Goal: Task Accomplishment & Management: Manage account settings

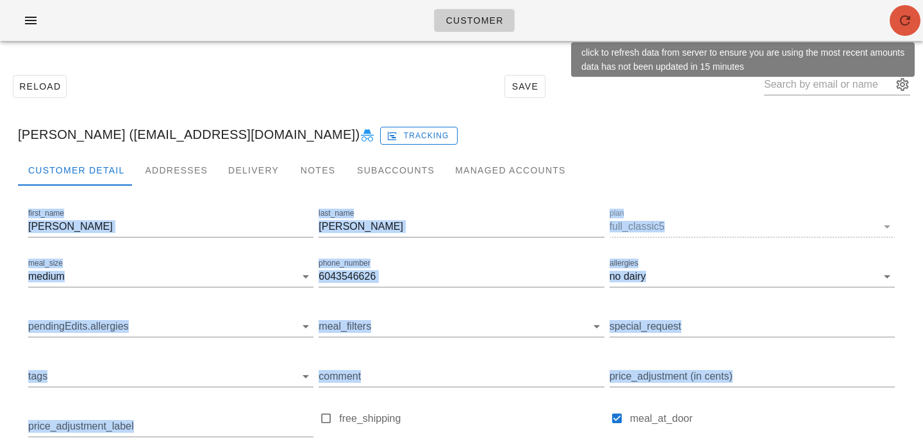
click at [902, 17] on icon "button" at bounding box center [904, 20] width 15 height 15
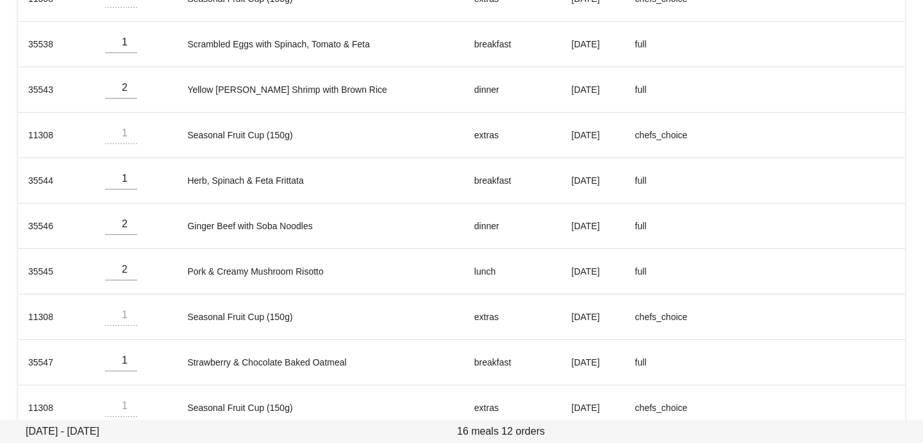
scroll to position [380, 0]
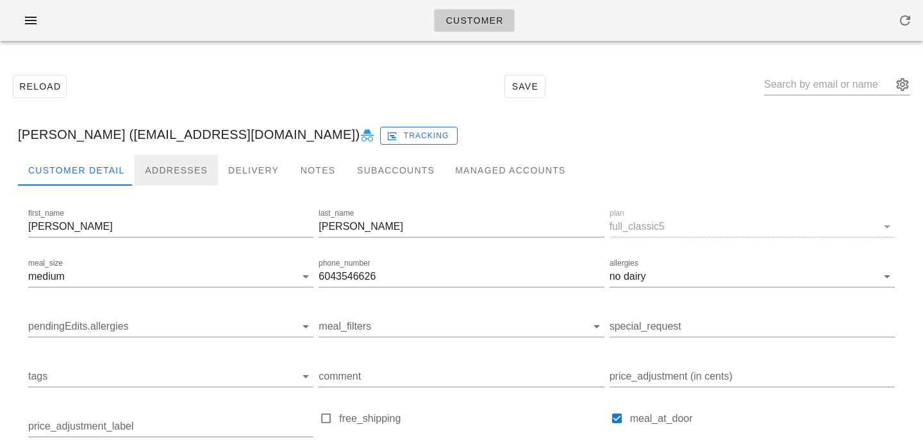
click at [148, 181] on div "Addresses" at bounding box center [176, 170] width 83 height 31
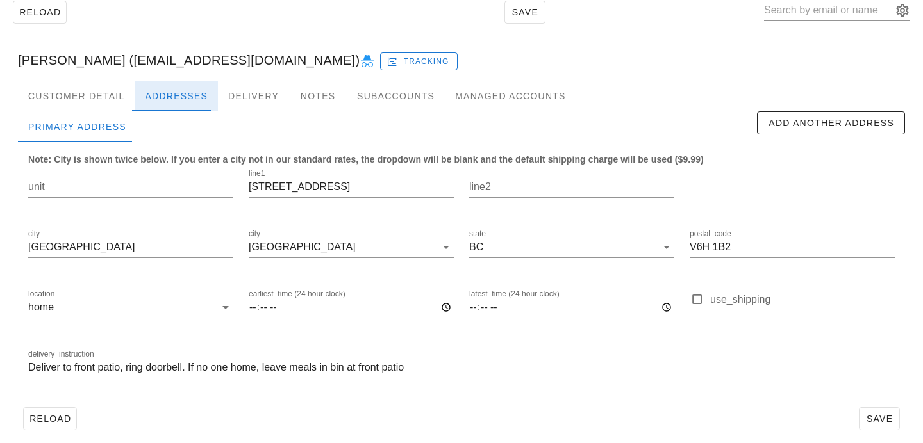
scroll to position [85, 0]
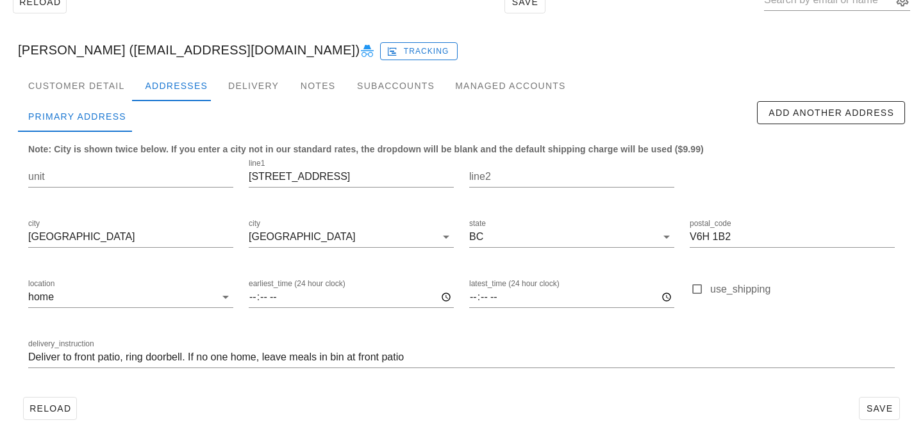
click at [108, 70] on div "Sherry Campbell (drsherrycampbell@gmail.com) Tracking" at bounding box center [461, 49] width 907 height 41
click at [108, 78] on div "Customer Detail" at bounding box center [76, 85] width 117 height 31
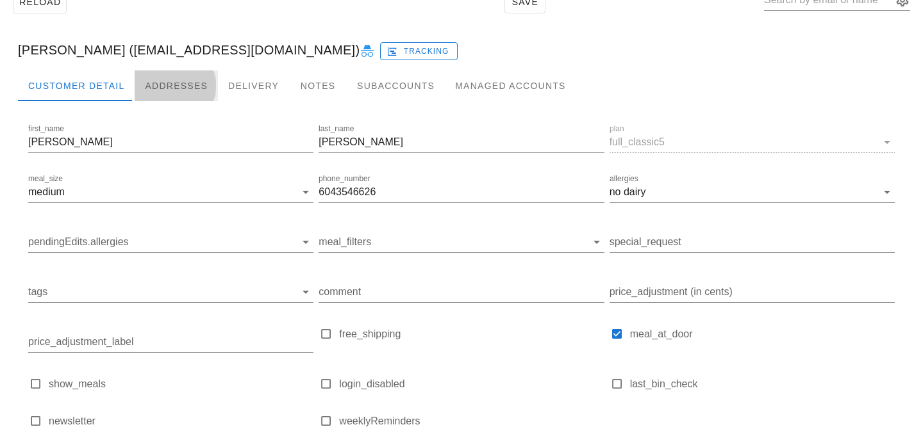
click at [191, 78] on div "Addresses" at bounding box center [176, 85] width 83 height 31
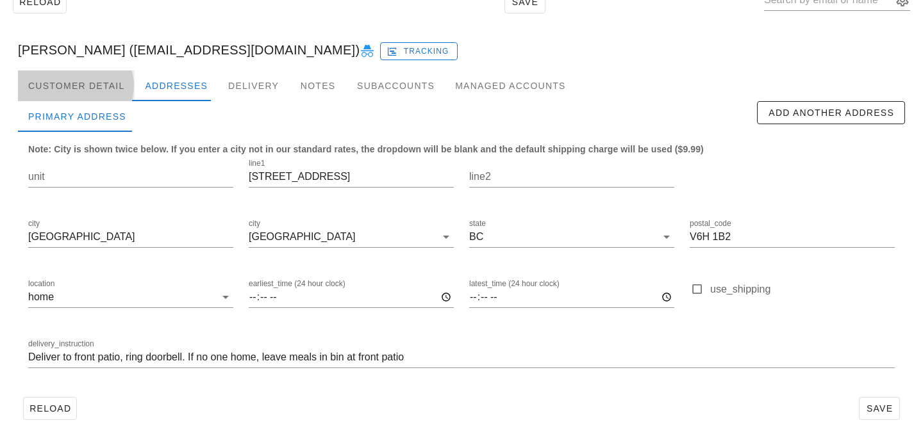
click at [90, 81] on div "Customer Detail" at bounding box center [76, 85] width 117 height 31
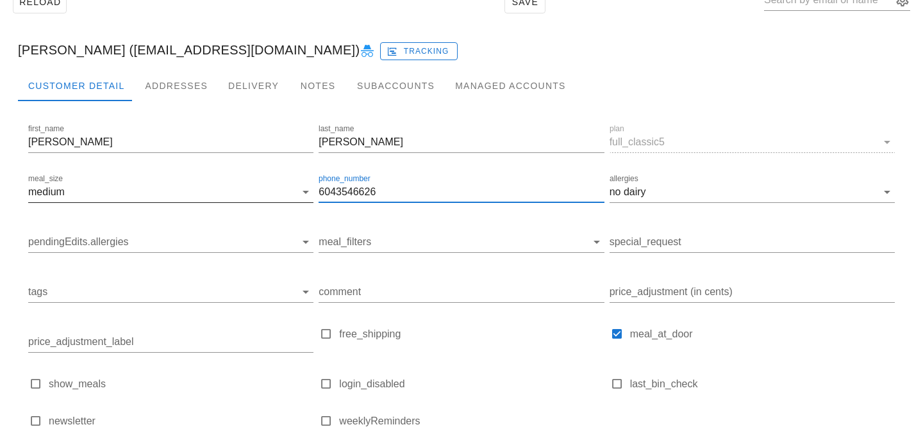
drag, startPoint x: 413, startPoint y: 194, endPoint x: 216, endPoint y: 182, distance: 197.1
click at [217, 182] on div "first_name Sherry last_name Campbell plan full_classic5 meal_size medium phone_…" at bounding box center [462, 281] width 872 height 324
click at [182, 85] on div "Addresses" at bounding box center [176, 85] width 83 height 31
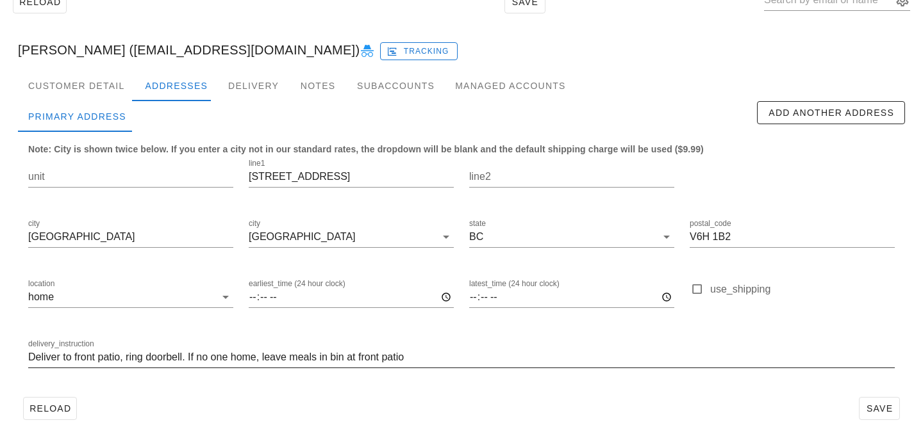
click at [194, 358] on input "Deliver to front patio, ring doorbell. If no one home, leave meals in bin at fr…" at bounding box center [461, 357] width 866 height 21
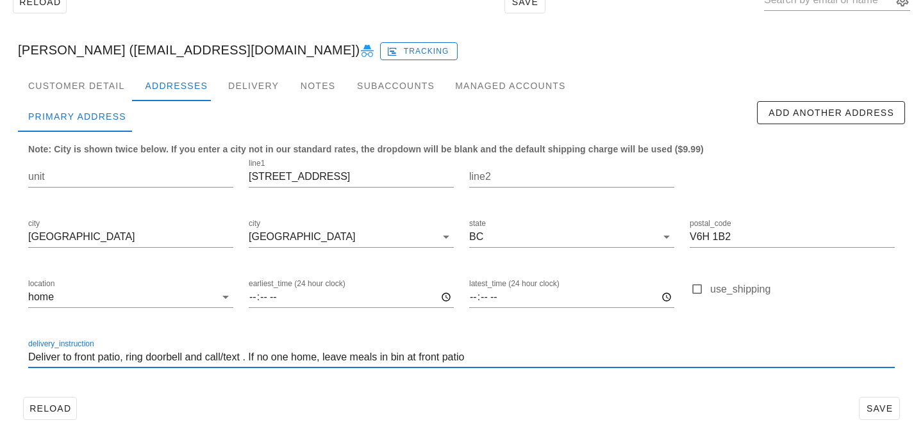
paste input "6043546626"
click at [270, 356] on input "Deliver to front patio, ring doorbell and call/text 6043546626. If no one home,…" at bounding box center [461, 357] width 866 height 21
click at [289, 354] on input "Deliver to front patio, ring doorbell and call/text 604 3546626. If no one home…" at bounding box center [461, 357] width 866 height 21
click at [313, 359] on input "Deliver to front patio, ring doorbell and call/text 604 354 6626. If no one hom…" at bounding box center [461, 357] width 866 height 21
drag, startPoint x: 632, startPoint y: 357, endPoint x: 0, endPoint y: 337, distance: 632.2
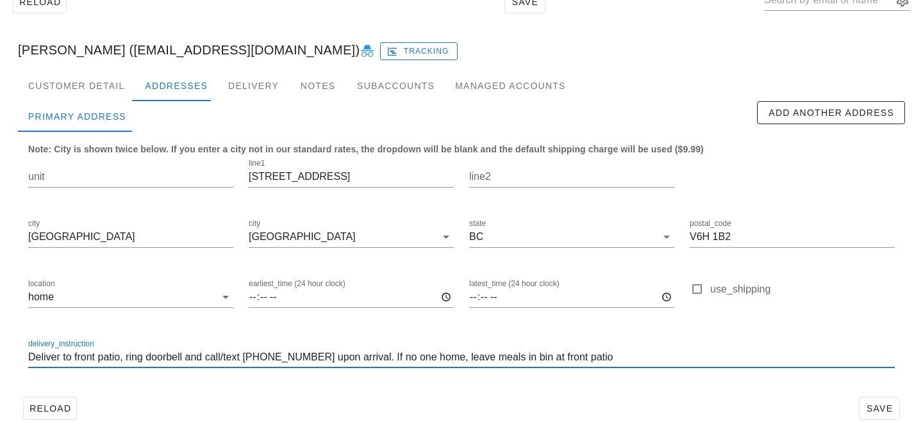
click at [0, 340] on div "Reload Save Sherry Campbell (drsherrycampbell@gmail.com) Tracking Customer Deta…" at bounding box center [461, 205] width 923 height 477
type input "Deliver to front patio, ring doorbell and call/text 604 354 6626 upon arrival. …"
click at [638, 353] on input "Deliver to front patio, ring doorbell and call/text 604 354 6626 upon arrival. …" at bounding box center [461, 357] width 866 height 21
drag, startPoint x: 638, startPoint y: 363, endPoint x: 315, endPoint y: 309, distance: 327.4
click at [315, 309] on div "unit line1 1043 West 7th Avenue line2 city Vancouver city Vancouver state BC po…" at bounding box center [462, 269] width 882 height 241
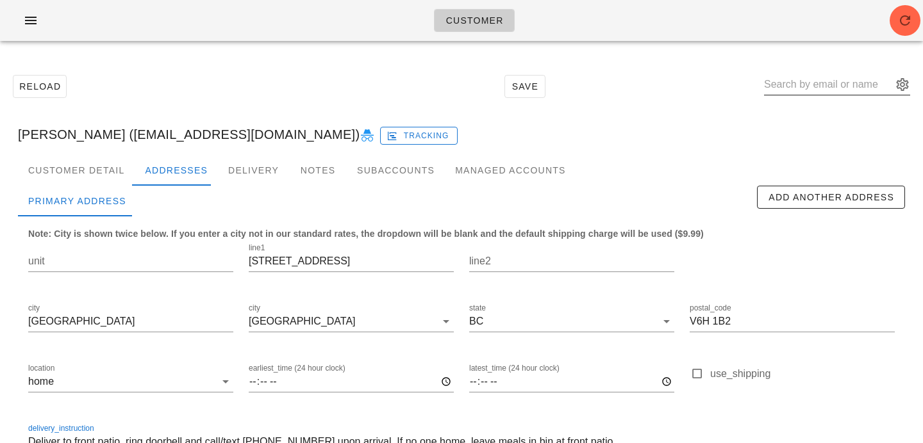
click at [822, 82] on input "text" at bounding box center [828, 84] width 128 height 21
paste input "brodytdeck@live.ca"
type input "brodytdeck@live.ca"
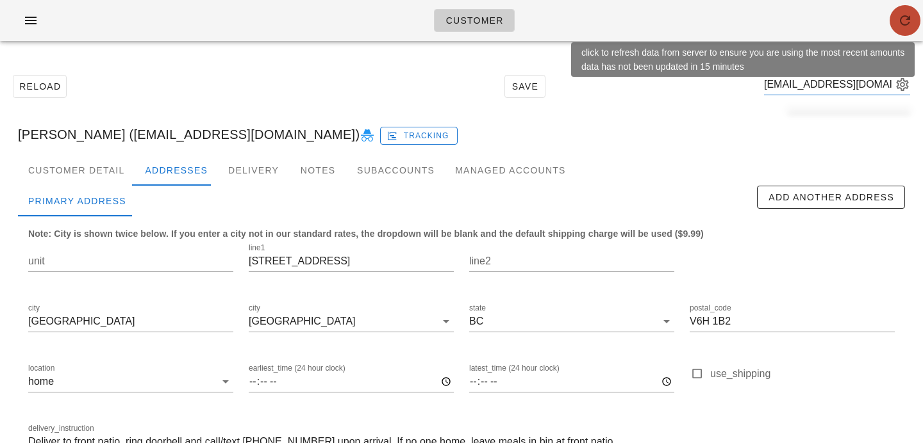
click at [909, 20] on icon "button" at bounding box center [904, 20] width 15 height 15
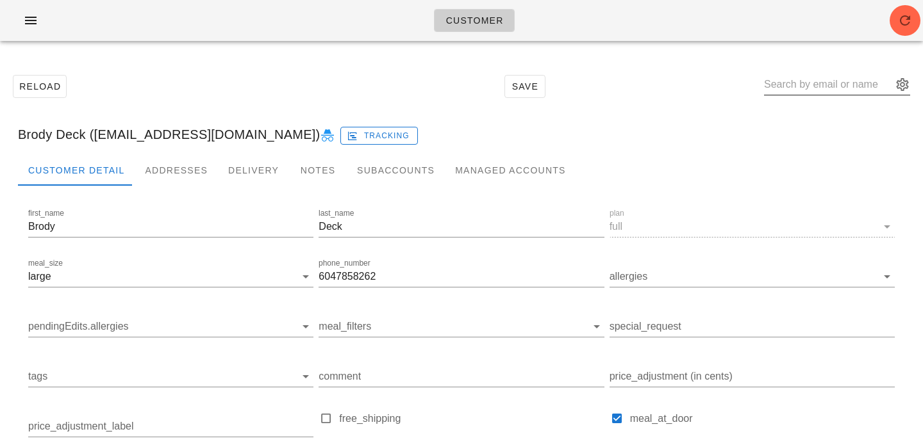
click at [863, 83] on input "text" at bounding box center [828, 84] width 128 height 21
paste input "[EMAIL_ADDRESS][DOMAIN_NAME]"
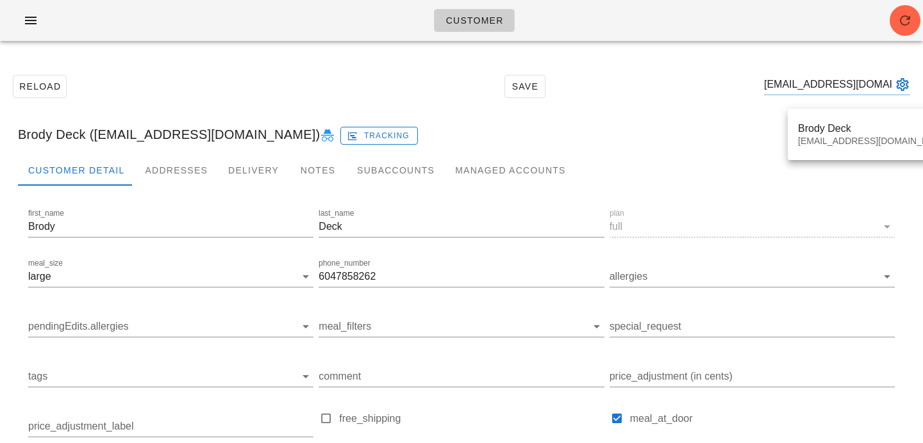
type input "Brody Deck ([EMAIL_ADDRESS][DOMAIN_NAME])"
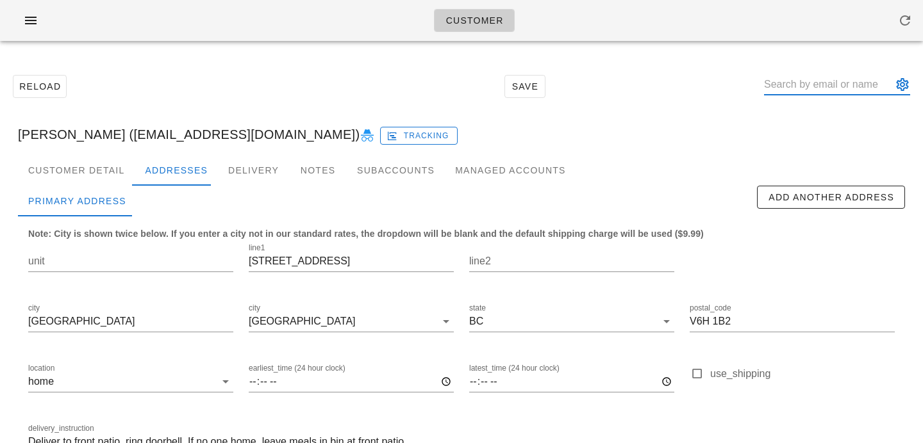
click at [815, 87] on input "text" at bounding box center [828, 84] width 128 height 21
paste input "brodytdeck@live.ca"
type input "brodytdeck@live.ca"
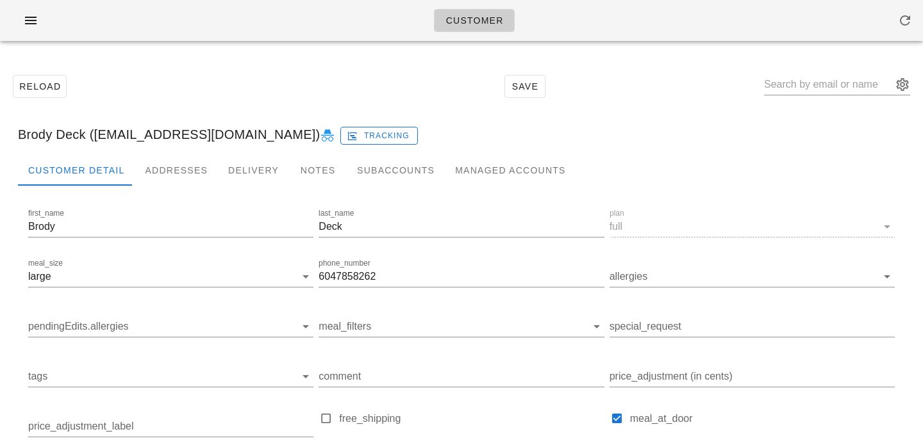
click at [326, 79] on div "Reload Save" at bounding box center [461, 86] width 907 height 55
click at [320, 135] on icon at bounding box center [327, 135] width 15 height 15
click at [801, 91] on input "text" at bounding box center [828, 84] width 128 height 21
paste input "mattwiigs@outlook.com"
type input "mattwiigs@outlook.com"
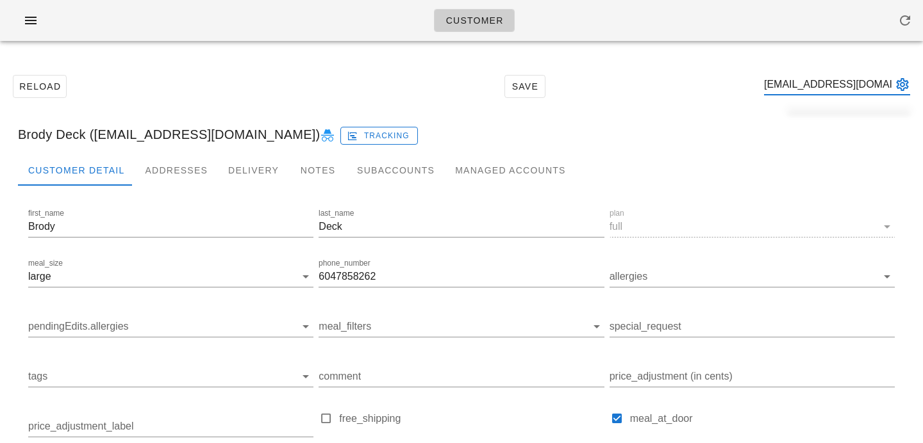
scroll to position [0, 4]
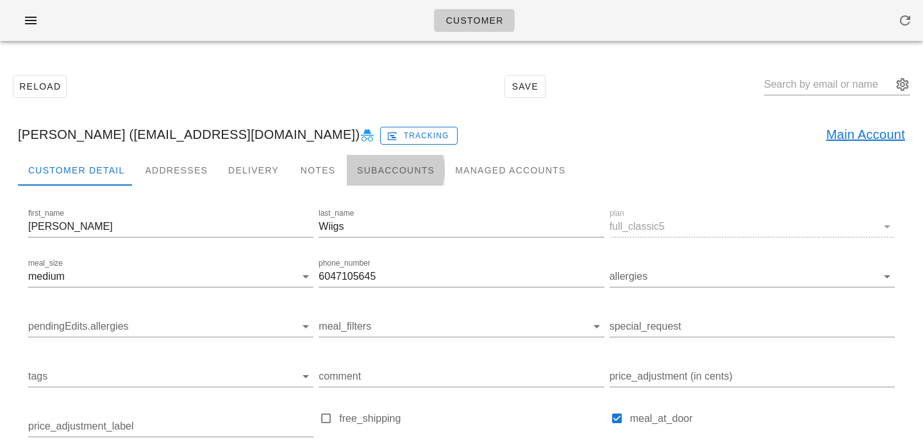
click at [397, 178] on div "Subaccounts" at bounding box center [396, 170] width 98 height 31
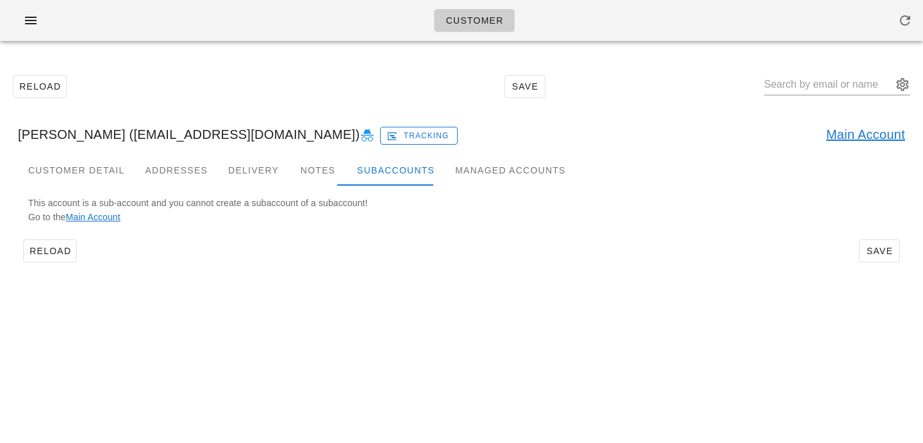
click at [861, 132] on link "Main Account" at bounding box center [865, 134] width 79 height 21
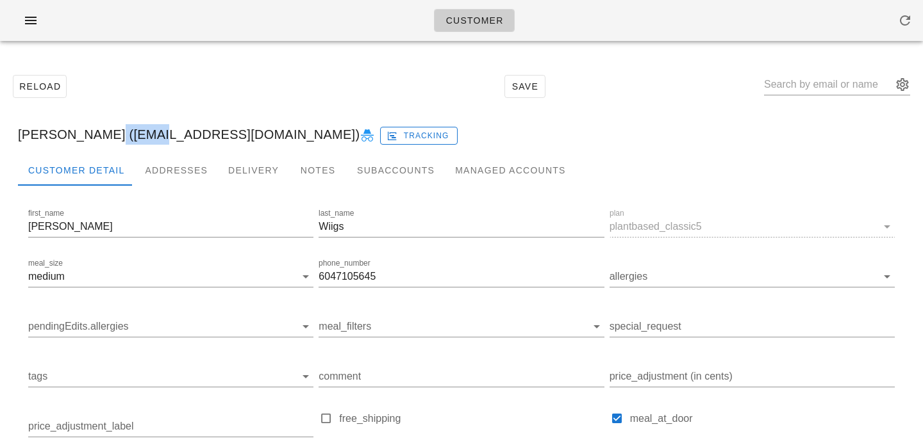
drag, startPoint x: 94, startPoint y: 135, endPoint x: 135, endPoint y: 135, distance: 41.0
click at [144, 135] on div "Matt Wiigs (matt953@outlook.com) Tracking" at bounding box center [461, 134] width 907 height 41
click at [97, 135] on div "Matt Wiigs (matt953@outlook.com) Tracking" at bounding box center [461, 134] width 907 height 41
drag, startPoint x: 90, startPoint y: 135, endPoint x: 224, endPoint y: 131, distance: 134.0
click at [224, 132] on div "Matt Wiigs (matt953@outlook.com) Tracking" at bounding box center [461, 134] width 907 height 41
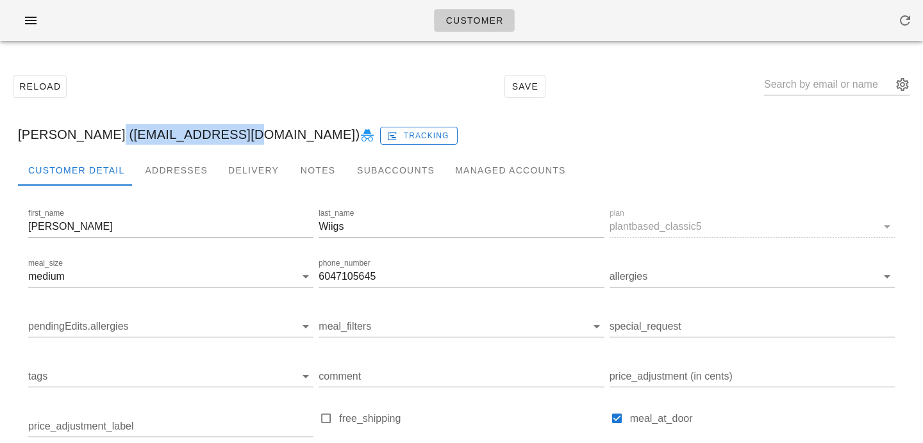
copy div "matt953@outlook.com"
click at [798, 79] on input "text" at bounding box center [828, 84] width 128 height 21
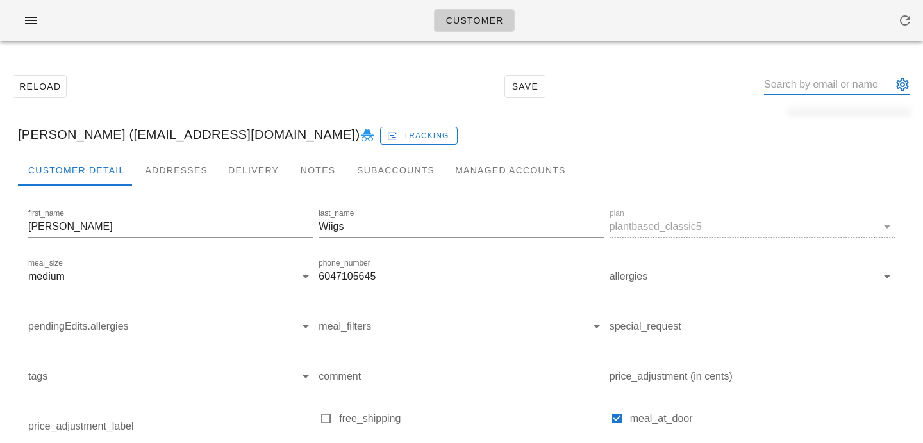
paste input "jmhillary@hotmail.com"
type input "jmhillary@hotmail.com"
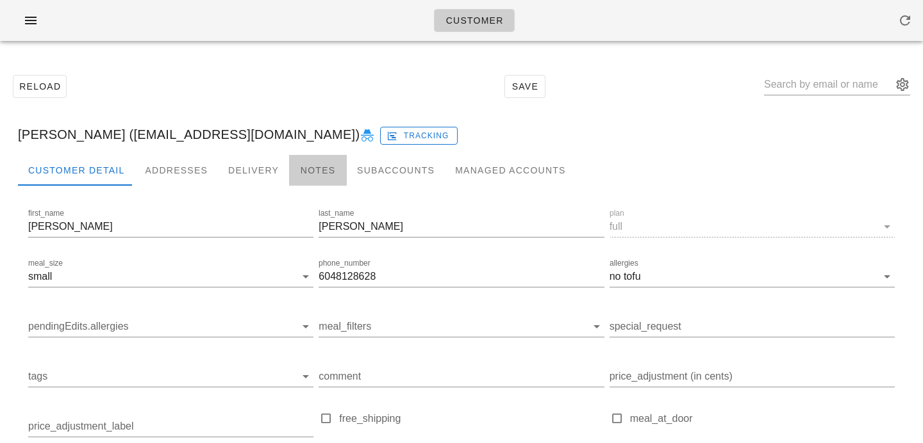
click at [315, 173] on div "Notes" at bounding box center [318, 170] width 58 height 31
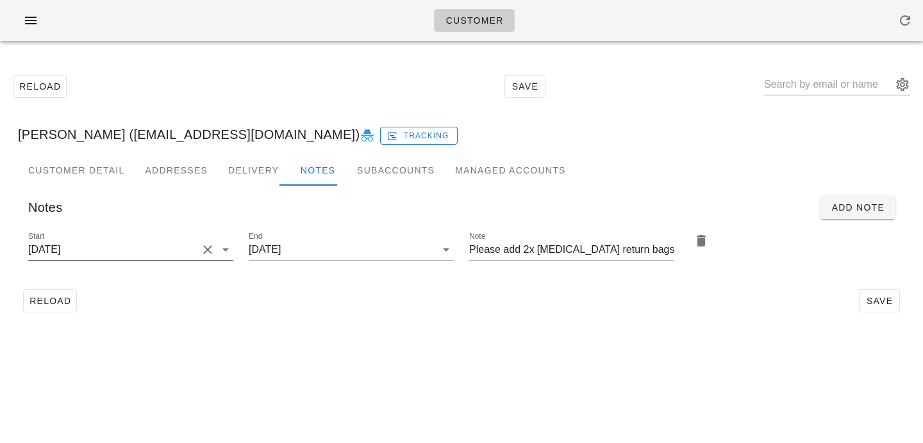
click at [203, 251] on button "Clear Start" at bounding box center [207, 249] width 15 height 15
click at [203, 251] on input "Start" at bounding box center [120, 250] width 185 height 21
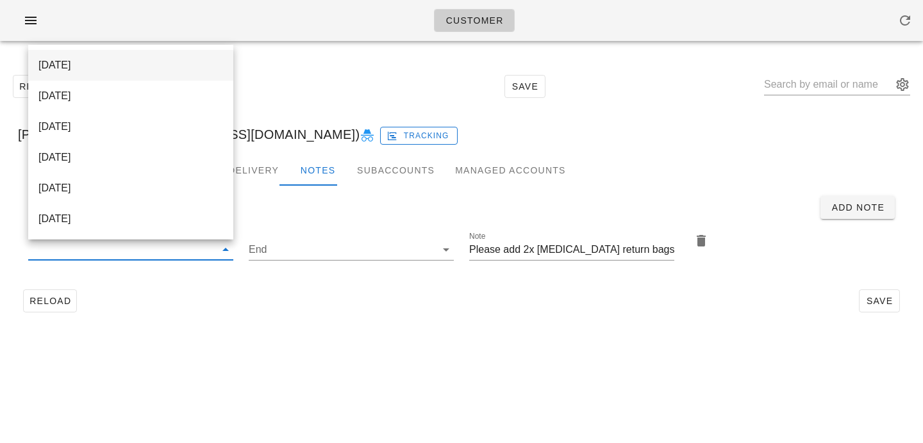
click at [204, 62] on div "[DATE]" at bounding box center [130, 65] width 185 height 12
type input "[DATE]"
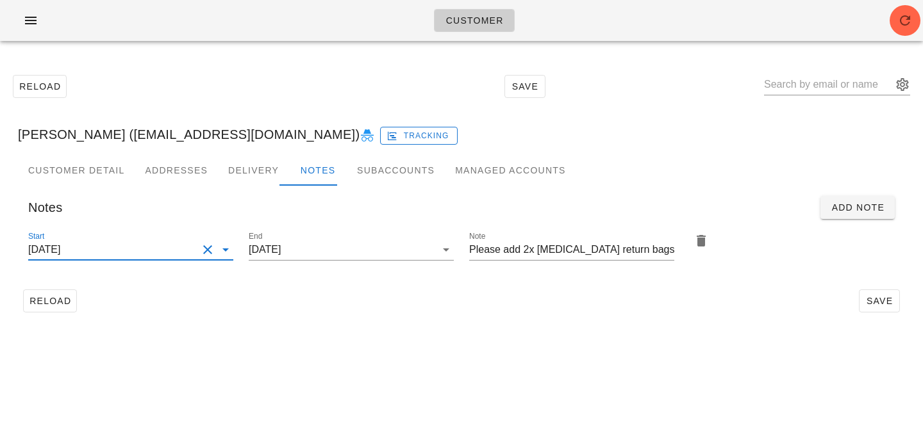
click at [283, 393] on div "Customer Reload Save Jackie Hillary (jmhillary@hotmail.com) Tracking Customer D…" at bounding box center [461, 221] width 923 height 443
click at [888, 308] on button "Save" at bounding box center [879, 301] width 41 height 23
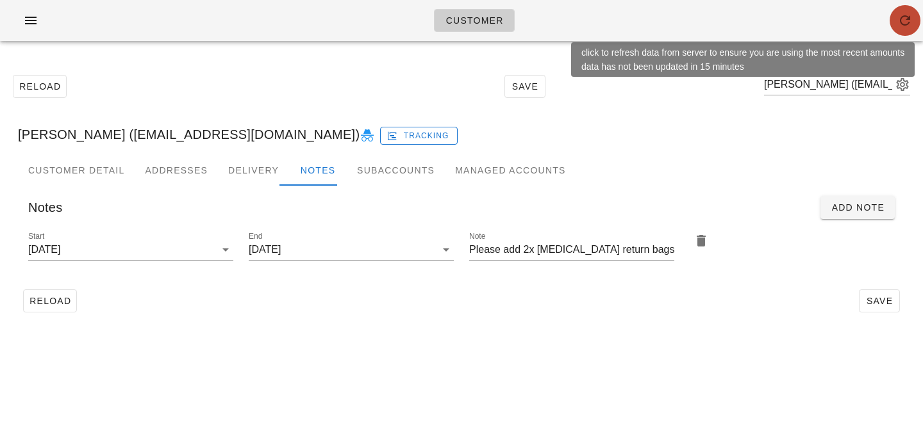
click at [897, 19] on icon "button" at bounding box center [904, 20] width 15 height 15
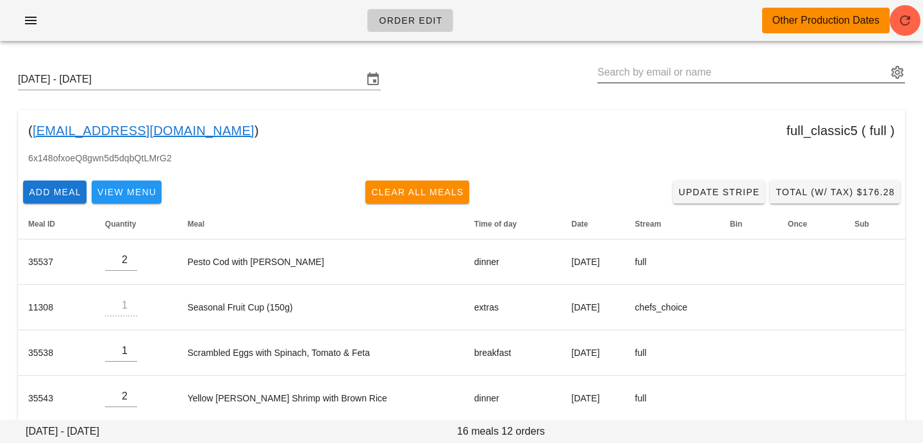
click at [654, 77] on input "text" at bounding box center [742, 72] width 290 height 21
paste input "[EMAIL_ADDRESS][DOMAIN_NAME]"
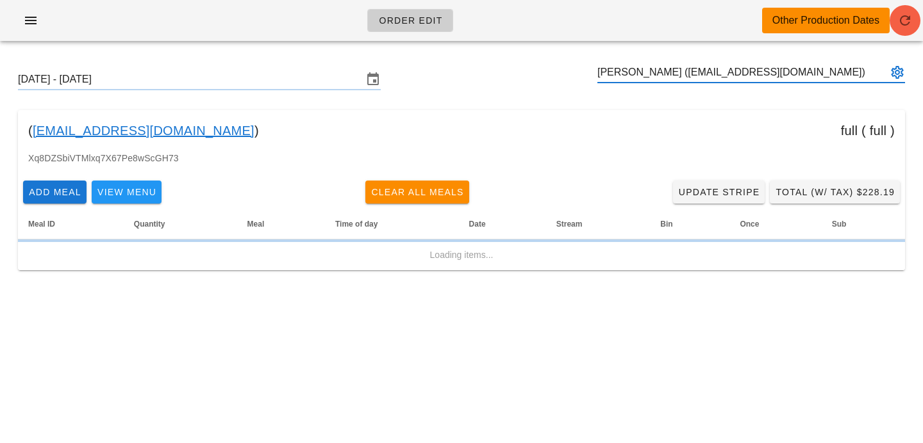
type input "[PERSON_NAME] ([EMAIL_ADDRESS][DOMAIN_NAME])"
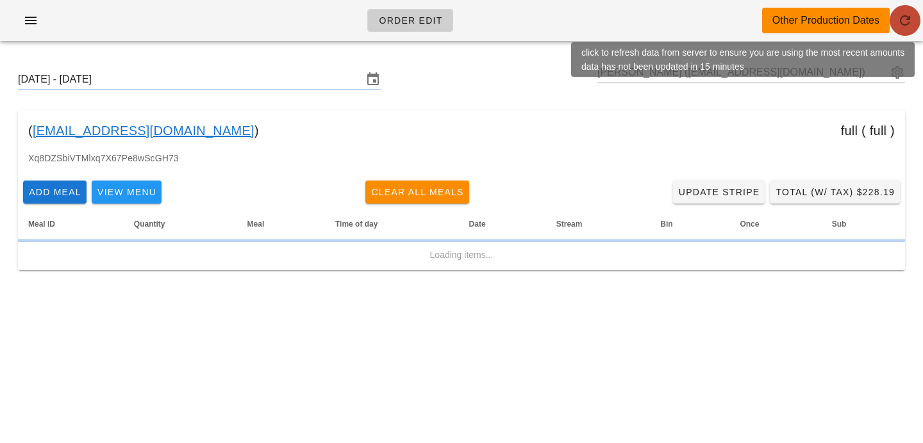
click at [907, 29] on button "button" at bounding box center [905, 20] width 31 height 31
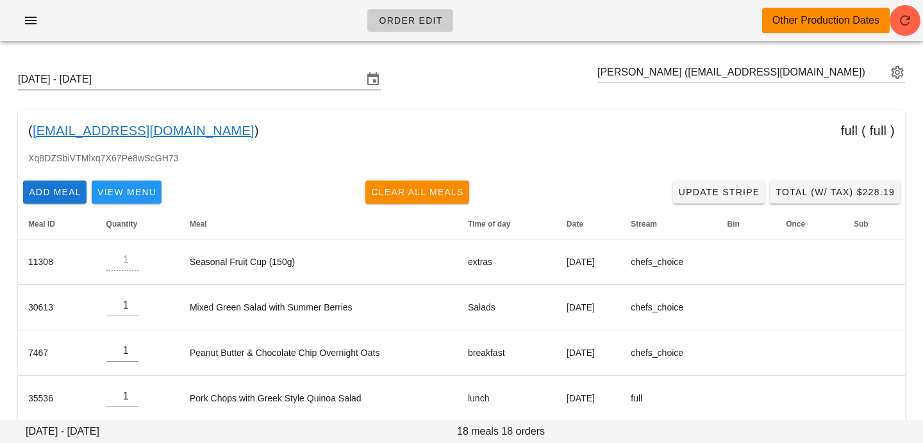
click at [306, 69] on input "[DATE] - [DATE]" at bounding box center [190, 79] width 345 height 21
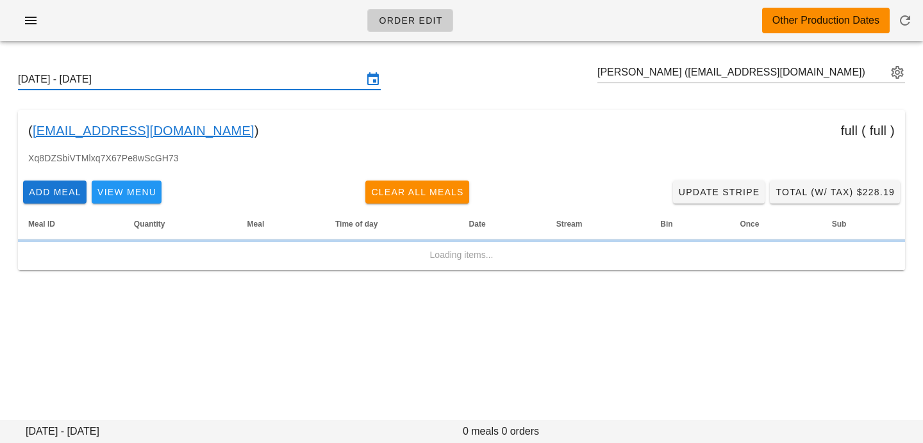
click at [261, 78] on input "Sunday September 21 - Saturday September 27" at bounding box center [190, 79] width 345 height 21
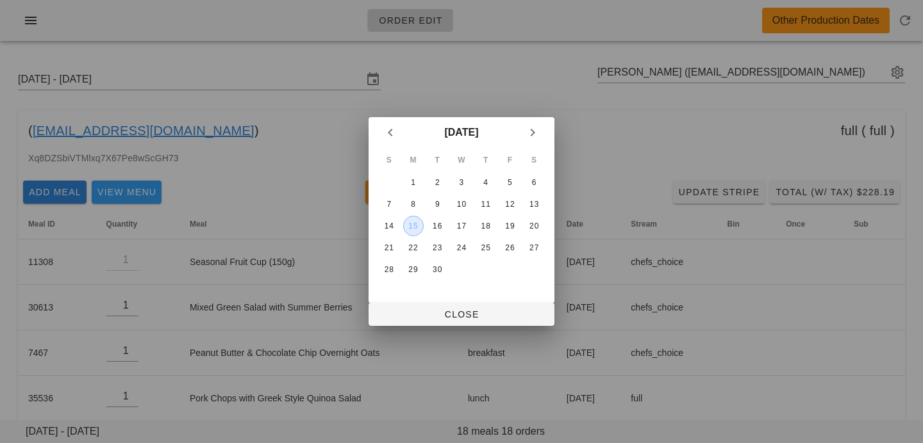
click at [410, 228] on div "15" at bounding box center [413, 226] width 19 height 9
click at [428, 317] on span "Close" at bounding box center [461, 315] width 165 height 10
type input "Sunday September 14 - Saturday September 20"
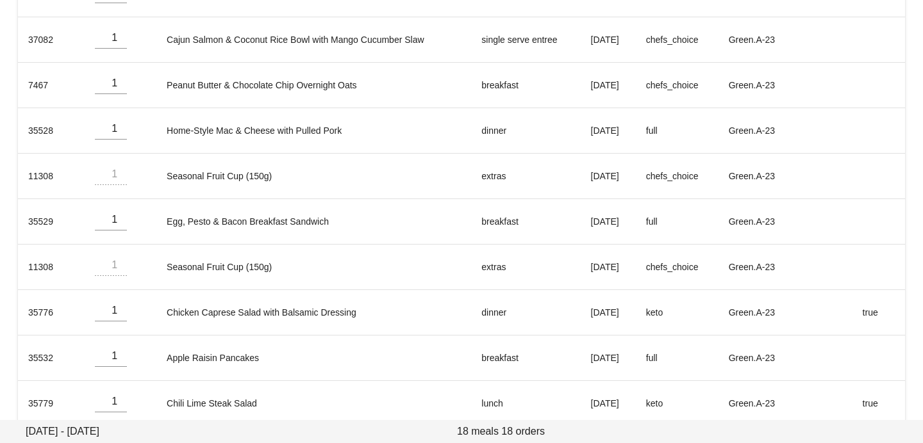
scroll to position [653, 0]
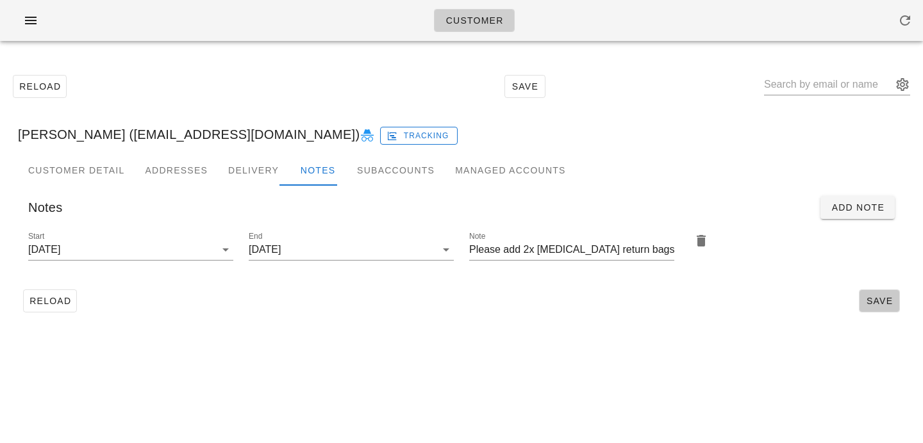
click at [866, 300] on span "Save" at bounding box center [879, 301] width 29 height 10
click at [803, 85] on input "text" at bounding box center [828, 84] width 128 height 21
click at [847, 85] on input "[PERSON_NAME]" at bounding box center [828, 84] width 128 height 21
type input "j"
paste input "[EMAIL_ADDRESS][DOMAIN_NAME]"
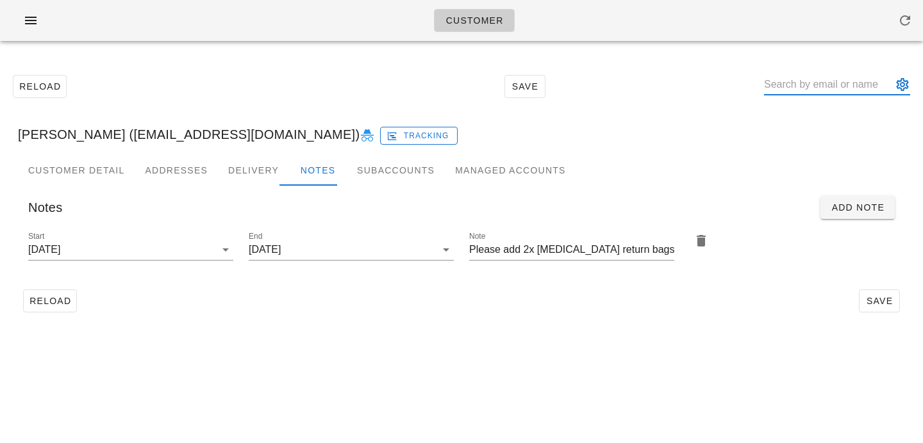
type input "[EMAIL_ADDRESS][DOMAIN_NAME]"
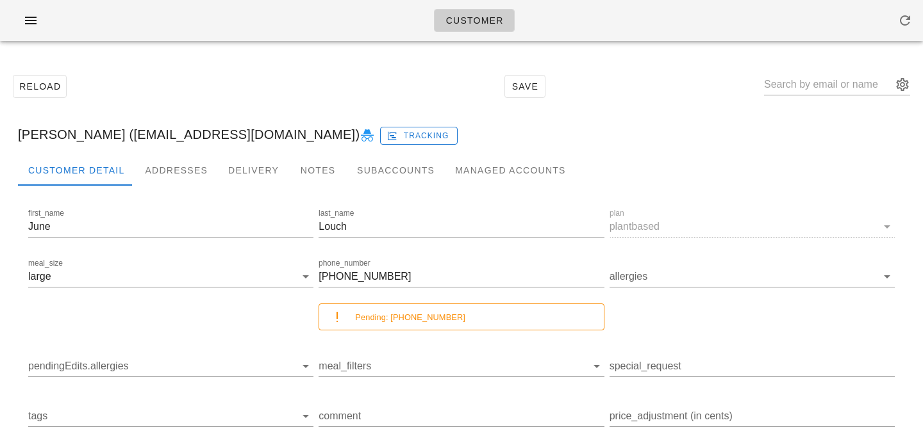
click at [360, 134] on icon at bounding box center [367, 135] width 15 height 15
drag, startPoint x: 404, startPoint y: 277, endPoint x: 235, endPoint y: 267, distance: 170.1
click at [236, 268] on div "first_name June last_name Louch plan plantbased meal_size large phone_number [P…" at bounding box center [462, 386] width 872 height 364
paste input "968 5723"
type input "[PHONE_NUMBER]"
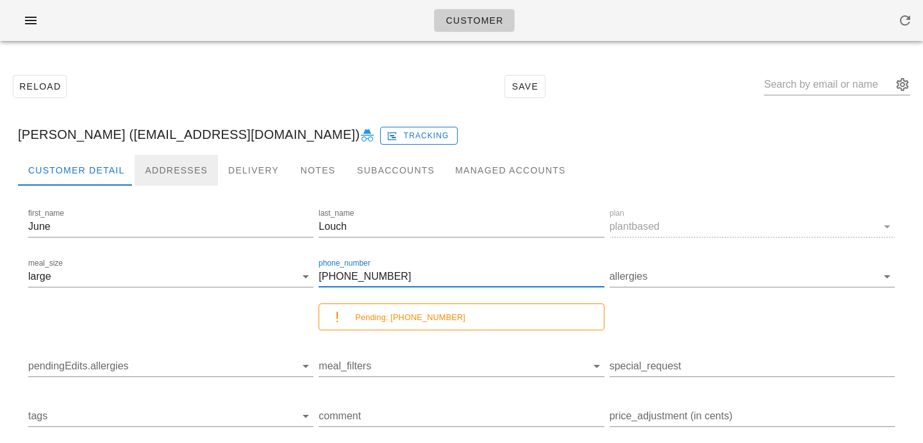
click at [156, 178] on div "Addresses" at bounding box center [176, 170] width 83 height 31
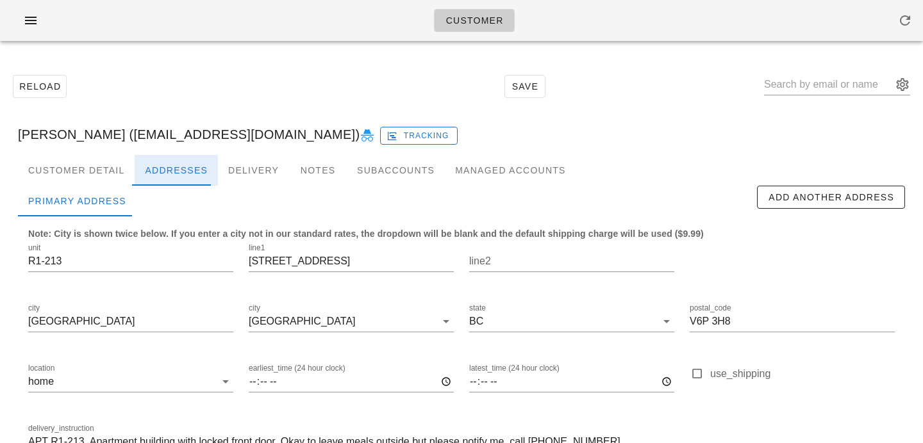
scroll to position [85, 0]
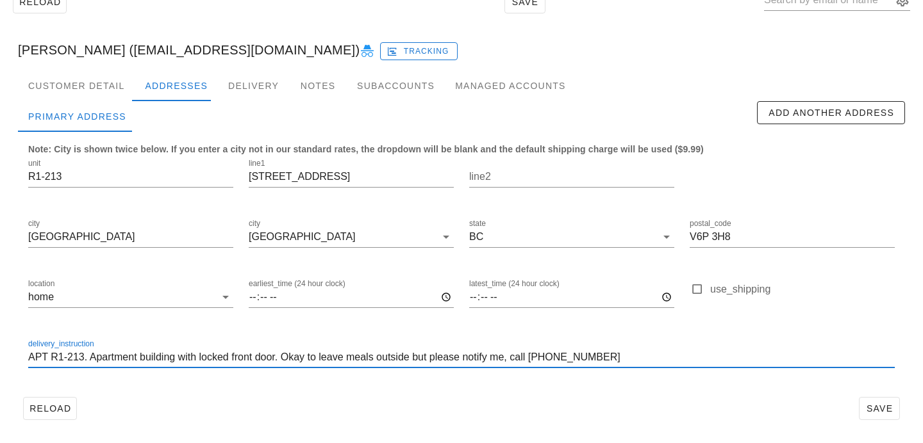
click at [652, 352] on input "APT R1-213. Apartment building with locked front door. Okay to leave meals outs…" at bounding box center [461, 357] width 866 height 21
paste input "[PHONE_NUMBER]"
click at [634, 358] on input "APT R1-213. Apartment building with locked front door. Okay to leave meals outs…" at bounding box center [461, 357] width 866 height 21
click at [656, 356] on input "APT R1-213. Apartment building with locked front door. Okay to leave meals outs…" at bounding box center [461, 357] width 866 height 21
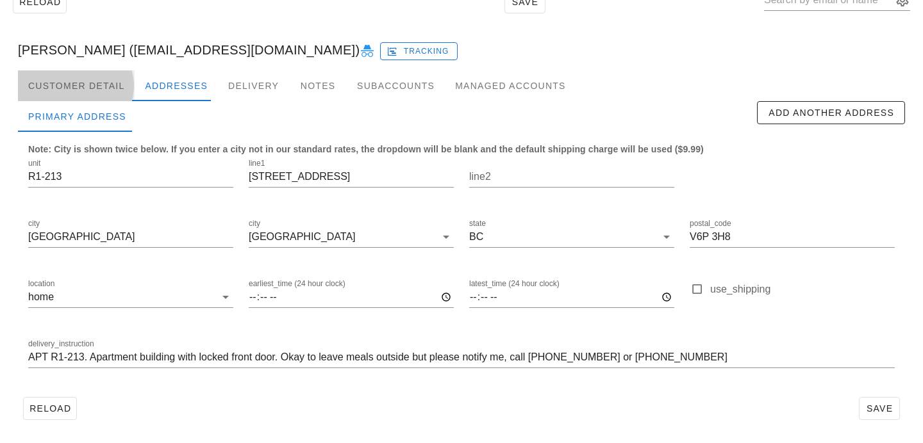
click at [115, 92] on div "Customer Detail" at bounding box center [76, 85] width 117 height 31
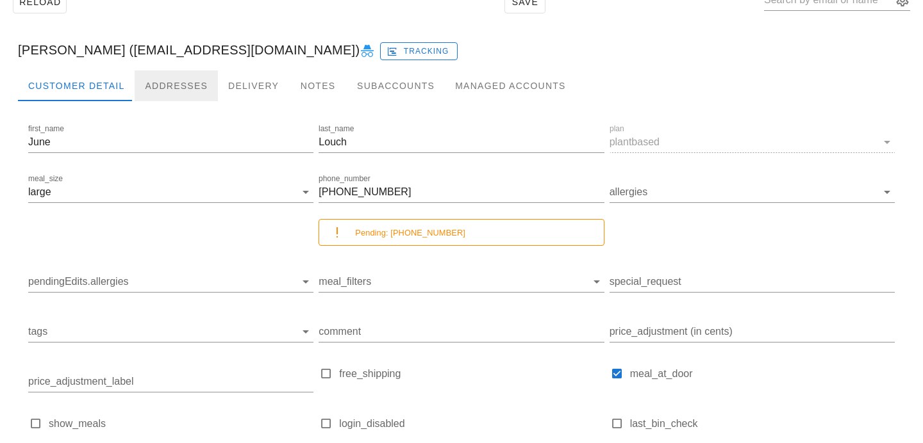
click at [163, 90] on div "Addresses" at bounding box center [176, 85] width 83 height 31
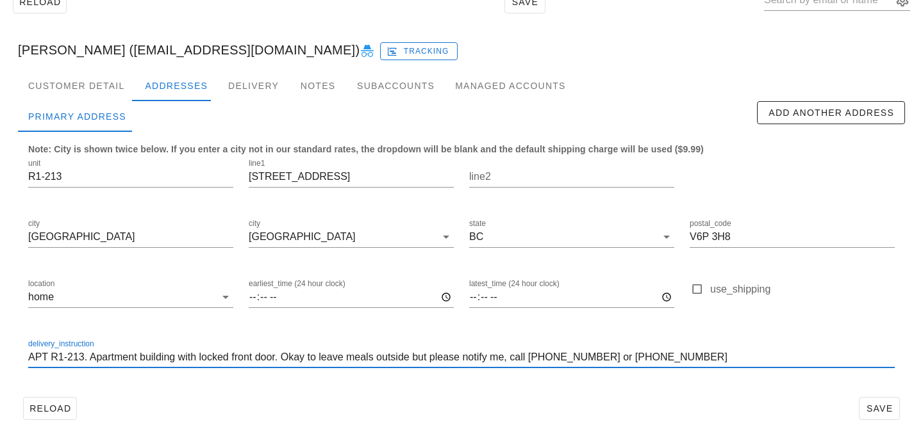
scroll to position [1, 0]
drag, startPoint x: 537, startPoint y: 357, endPoint x: 597, endPoint y: 358, distance: 60.2
click at [597, 358] on input "APT R1-213. Apartment building with locked front door. Okay to leave meals outs…" at bounding box center [461, 357] width 866 height 21
paste input "968 5723"
click at [604, 390] on div "Note: City is shown twice below. If you enter a city not in our standard rates,…" at bounding box center [461, 262] width 887 height 260
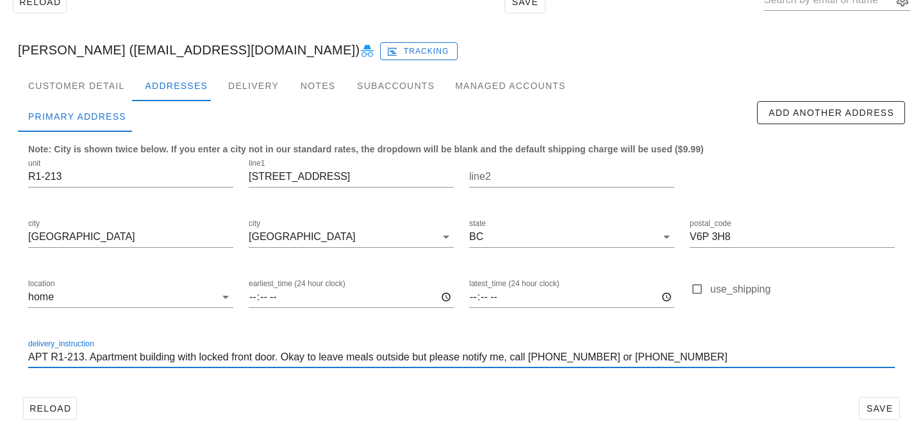
scroll to position [0, 0]
click at [634, 358] on input "APT R1-213. Apartment building with locked front door. Okay to leave meals outs…" at bounding box center [461, 357] width 866 height 21
click at [652, 356] on input "APT R1-213. Apartment building with locked front door. Okay to leave meals outs…" at bounding box center [461, 357] width 866 height 21
type input "APT R1-213. Apartment building with locked front door. Okay to leave meals outs…"
click at [685, 355] on input "APT R1-213. Apartment building with locked front door. Okay to leave meals outs…" at bounding box center [461, 357] width 866 height 21
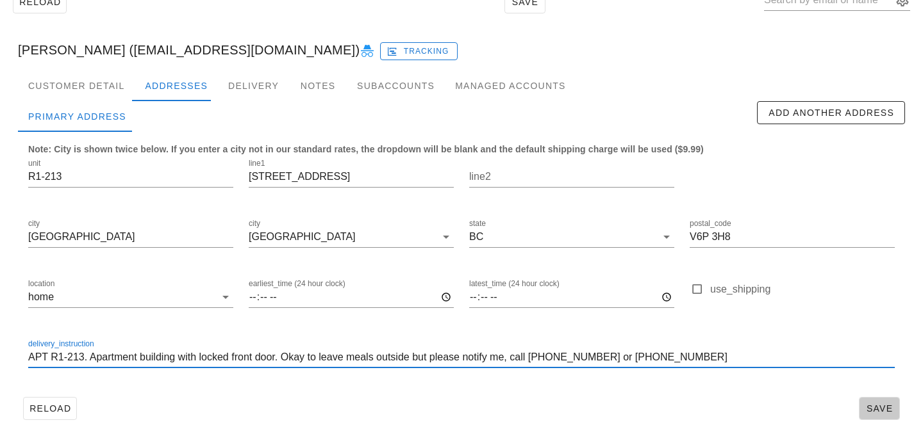
click at [888, 406] on span "Save" at bounding box center [879, 409] width 29 height 10
click at [705, 363] on input "APT R1-213. Apartment building with locked front door. Okay to leave meals outs…" at bounding box center [461, 357] width 866 height 21
paste input "[PHONE_NUMBER]"
type input "APT R1-213. Apartment building with locked front door. Okay to leave meals outs…"
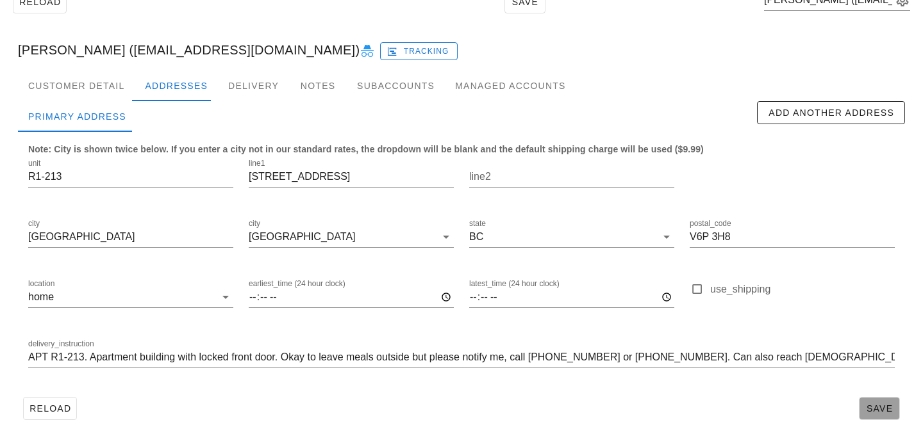
click at [881, 412] on span "Save" at bounding box center [879, 409] width 29 height 10
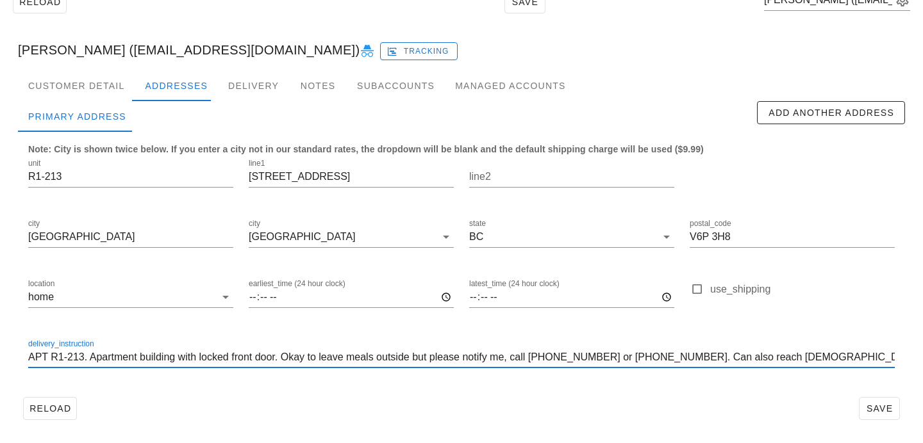
drag, startPoint x: 878, startPoint y: 361, endPoint x: 101, endPoint y: 337, distance: 777.7
click at [101, 337] on div "delivery_instruction APT R1-213. Apartment building with locked front door. Oka…" at bounding box center [462, 359] width 882 height 60
click at [74, 78] on div "Customer Detail" at bounding box center [76, 85] width 117 height 31
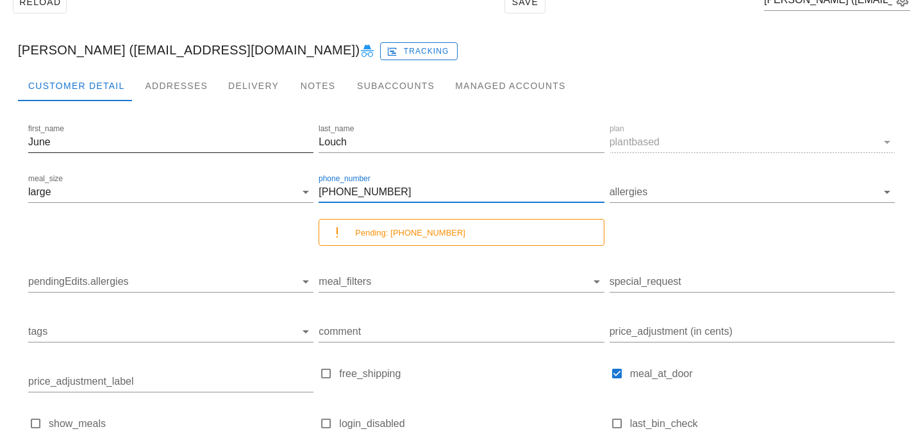
drag, startPoint x: 395, startPoint y: 192, endPoint x: 262, endPoint y: 164, distance: 136.1
click at [262, 164] on div "first_name June last_name Louch plan plantbased meal_size large phone_number [P…" at bounding box center [462, 301] width 872 height 364
click at [363, 29] on div "[PERSON_NAME] ([EMAIL_ADDRESS][DOMAIN_NAME]) Tracking" at bounding box center [461, 49] width 907 height 41
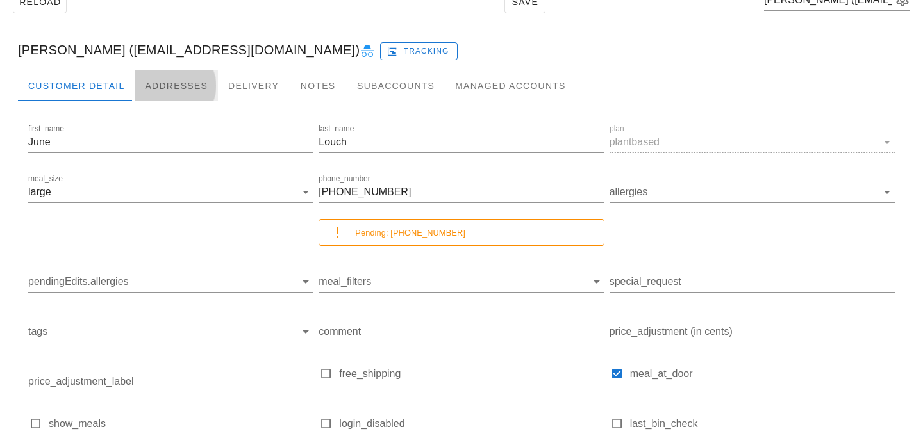
click at [176, 87] on div "Addresses" at bounding box center [176, 85] width 83 height 31
